Goal: Connect with others: Share content

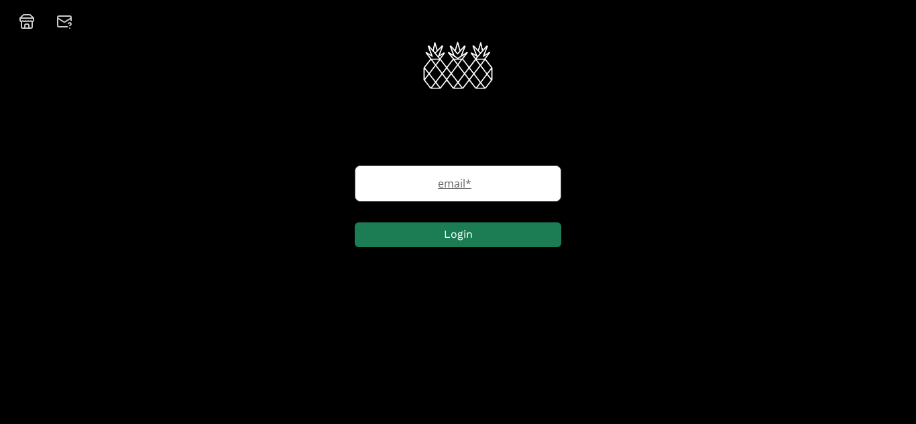
click at [465, 189] on label "email *" at bounding box center [451, 184] width 192 height 16
type input "[EMAIL_ADDRESS][DOMAIN_NAME]"
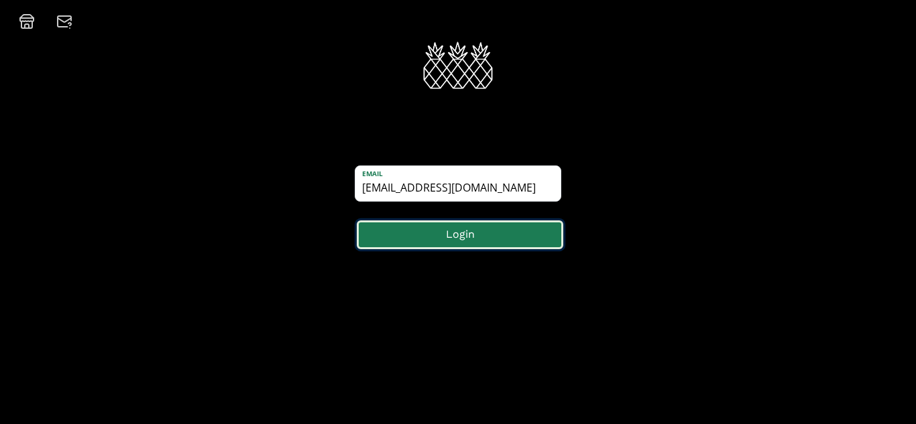
click at [447, 242] on button "Login" at bounding box center [460, 235] width 207 height 29
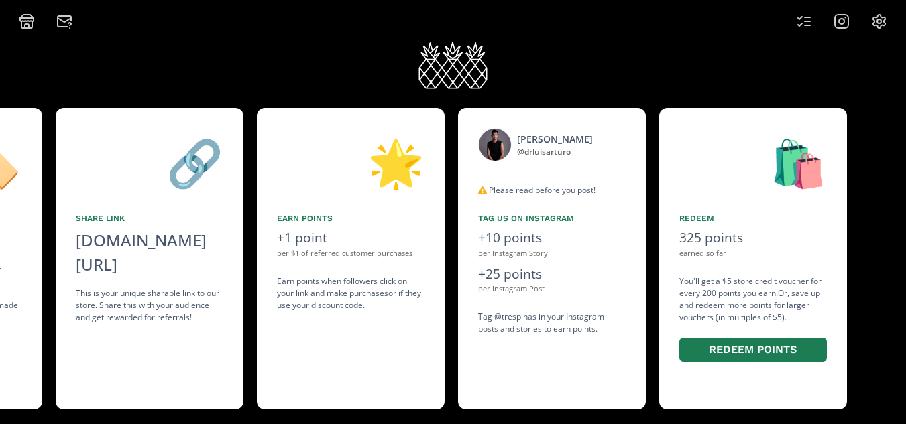
scroll to position [0, 1024]
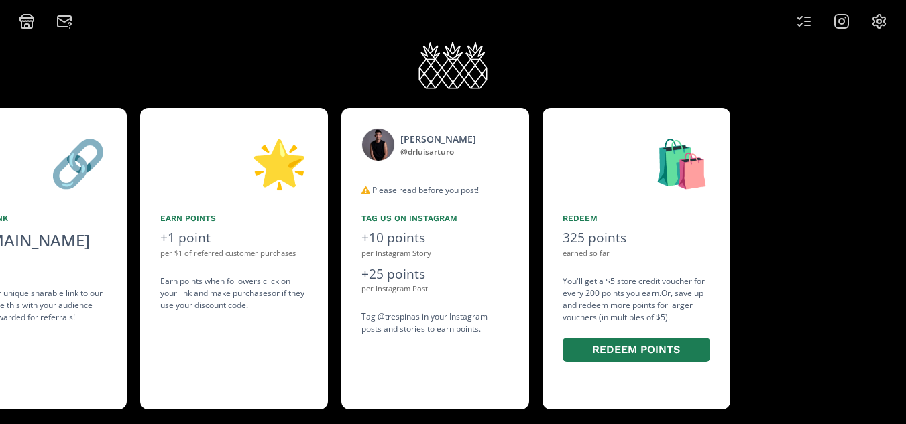
drag, startPoint x: 480, startPoint y: 317, endPoint x: 139, endPoint y: 299, distance: 341.8
click at [139, 299] on div "👋 Hello Luis Arturo Garcia Welcome to the TRES PINAS TP CLUB! 🎁 Welcome Gift JF…" at bounding box center [453, 258] width 906 height 315
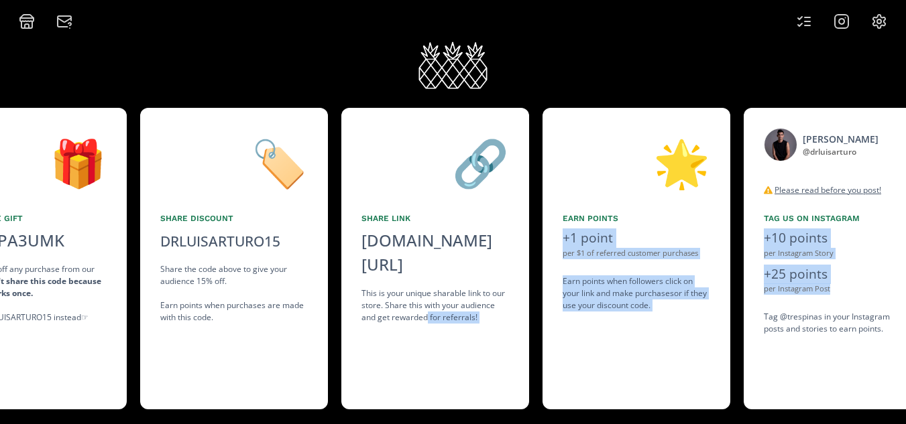
scroll to position [0, 467]
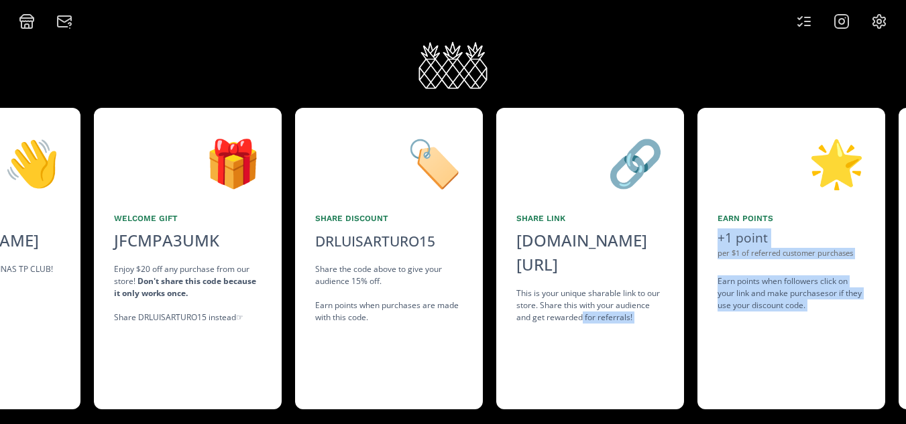
drag, startPoint x: 397, startPoint y: 302, endPoint x: 583, endPoint y: 309, distance: 185.9
click at [583, 309] on div "👋 Hello Luis Arturo Garcia Welcome to the TRES PINAS TP CLUB! 🎁 Welcome Gift JF…" at bounding box center [453, 258] width 906 height 315
copy div "for referrals! 🌟 Earn points +1 point per $1 of referred customer purchases Ear…"
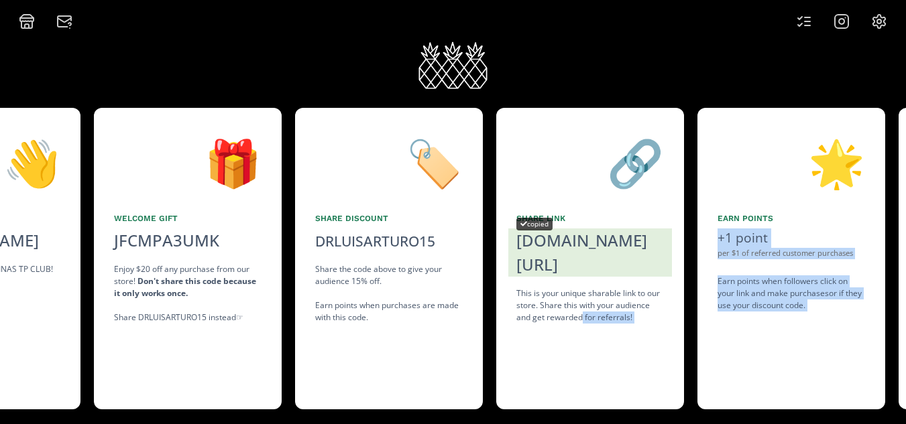
click at [540, 223] on div "copied" at bounding box center [534, 224] width 36 height 13
